Goal: Navigation & Orientation: Understand site structure

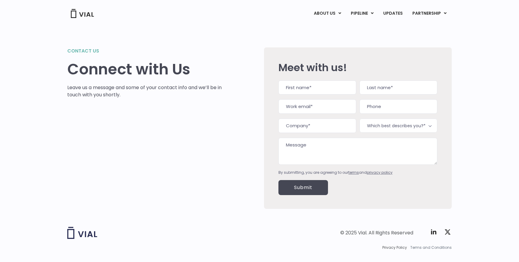
click at [418, 245] on span "Terms and Conditions" at bounding box center [430, 247] width 41 height 5
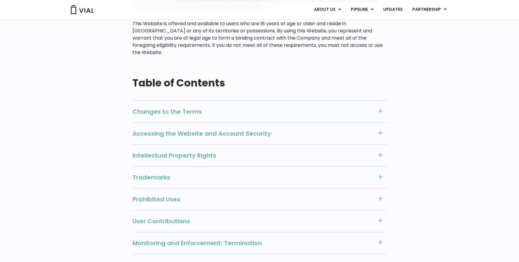
scroll to position [186, 0]
click at [285, 152] on span "Intellectual Property Rights" at bounding box center [252, 156] width 241 height 8
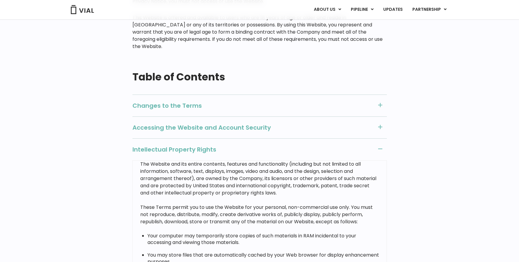
click at [270, 124] on span "Accessing the Website and Account Security" at bounding box center [252, 128] width 241 height 8
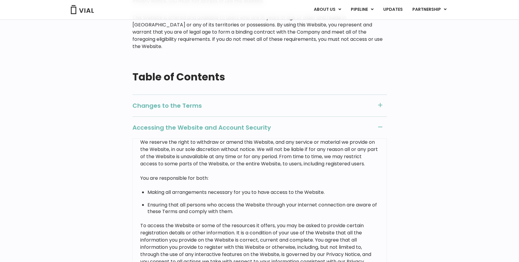
click at [260, 95] on div "Changes to the Terms" at bounding box center [259, 106] width 254 height 22
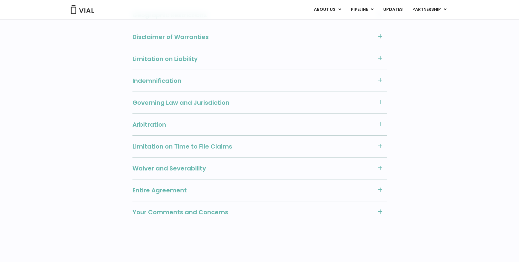
scroll to position [698, 0]
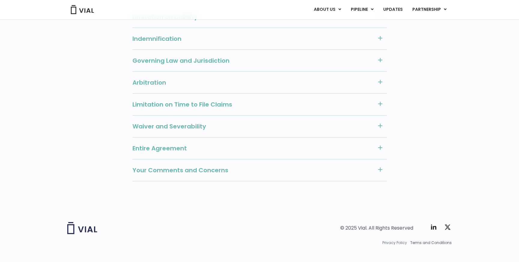
click at [396, 240] on span "Privacy Policy" at bounding box center [394, 242] width 25 height 5
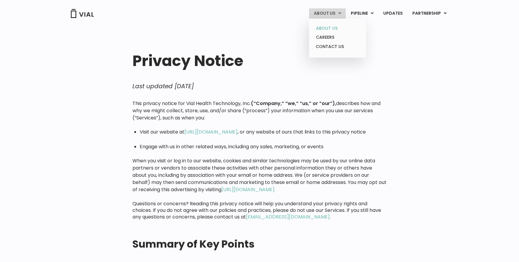
click at [332, 28] on link "ABOUT US" at bounding box center [337, 28] width 53 height 9
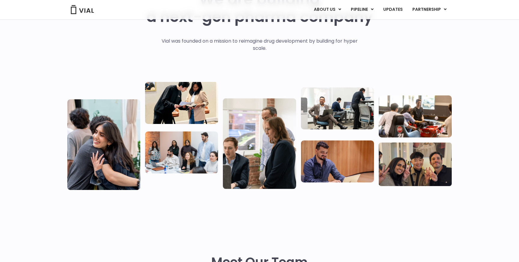
scroll to position [57, 0]
click at [418, 164] on img at bounding box center [415, 164] width 73 height 44
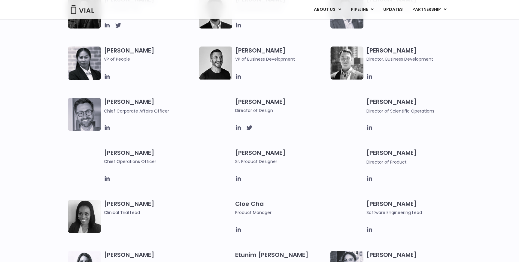
scroll to position [0, 0]
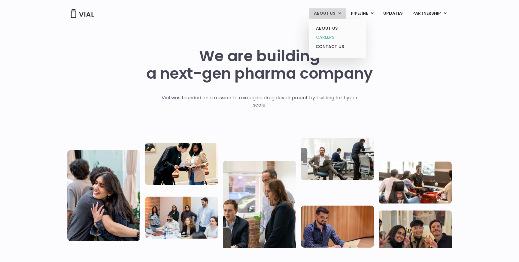
click at [328, 37] on link "CAREERS" at bounding box center [337, 37] width 53 height 9
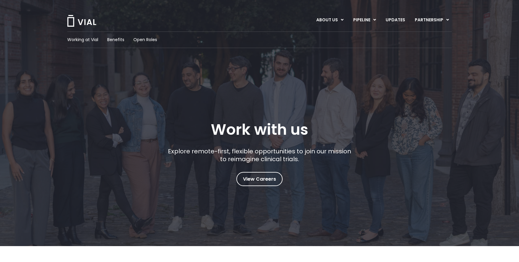
click at [87, 22] on img at bounding box center [82, 21] width 30 height 12
